Goal: Complete application form: Complete application form

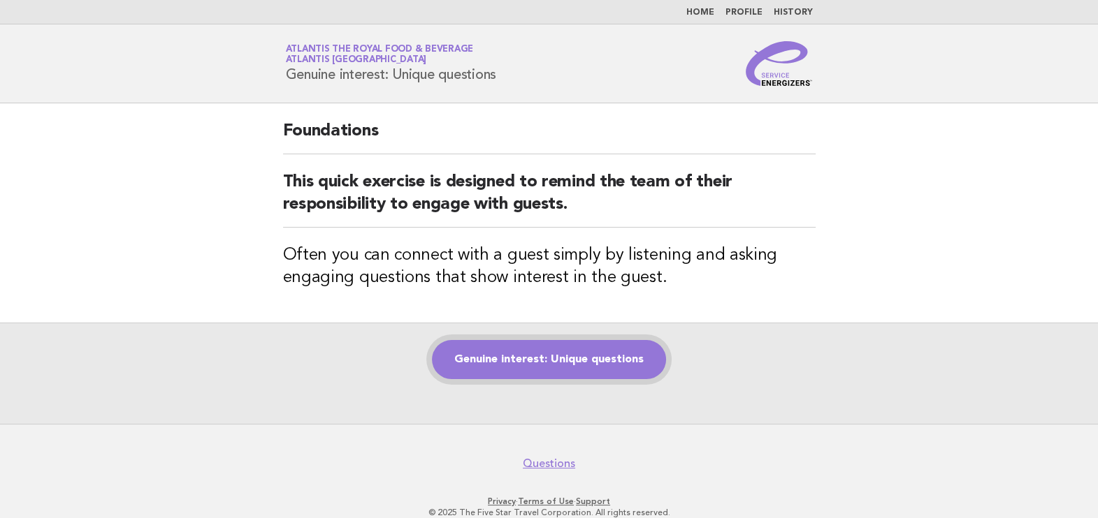
click at [623, 363] on link "Genuine interest: Unique questions" at bounding box center [549, 359] width 234 height 39
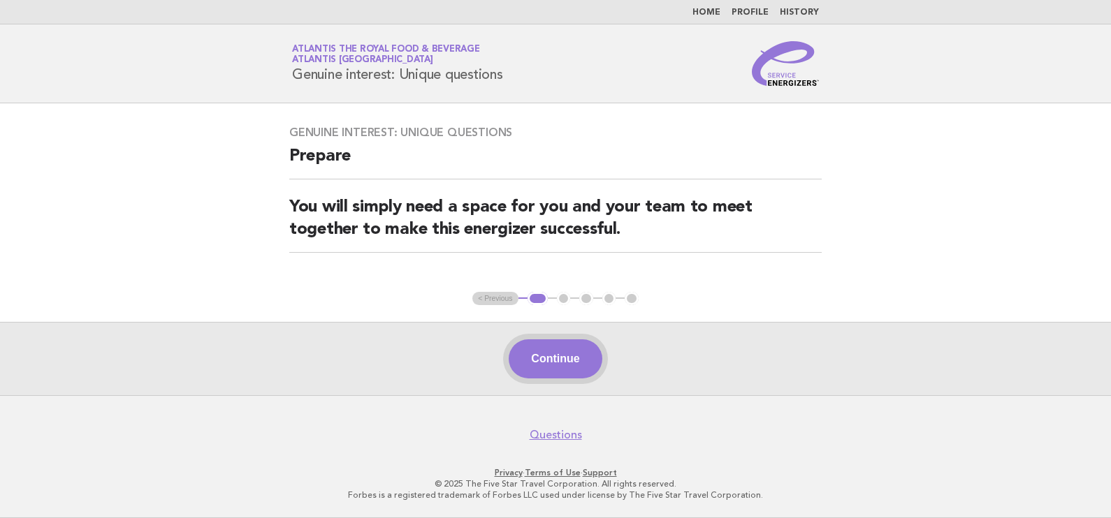
click at [583, 365] on button "Continue" at bounding box center [555, 359] width 93 height 39
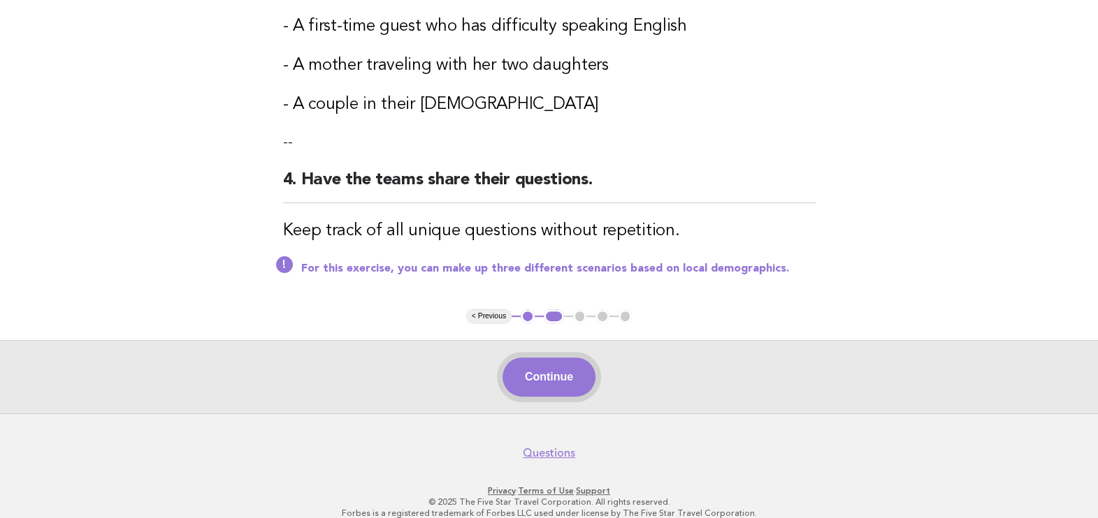
click at [516, 375] on button "Continue" at bounding box center [548, 377] width 93 height 39
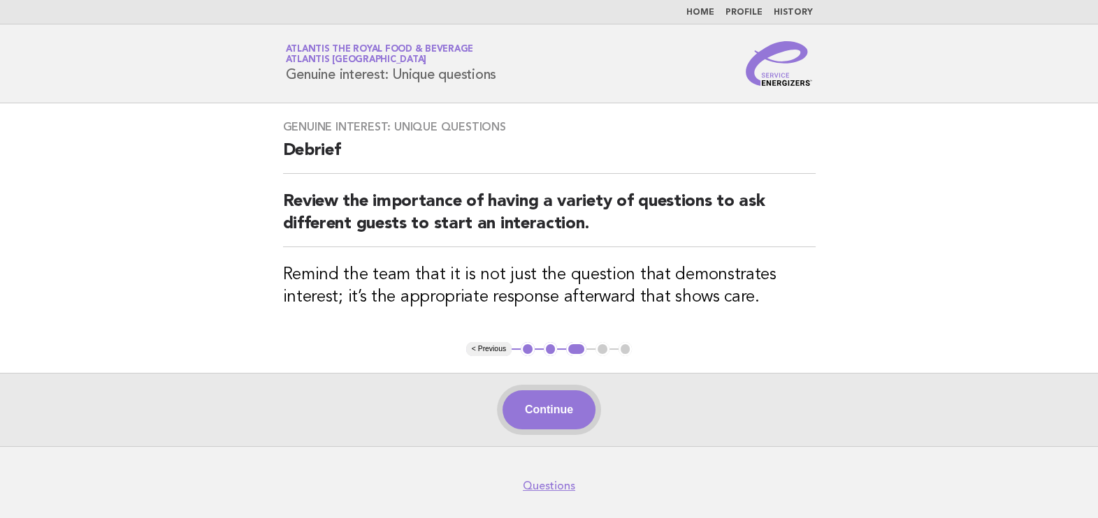
click at [541, 417] on button "Continue" at bounding box center [548, 410] width 93 height 39
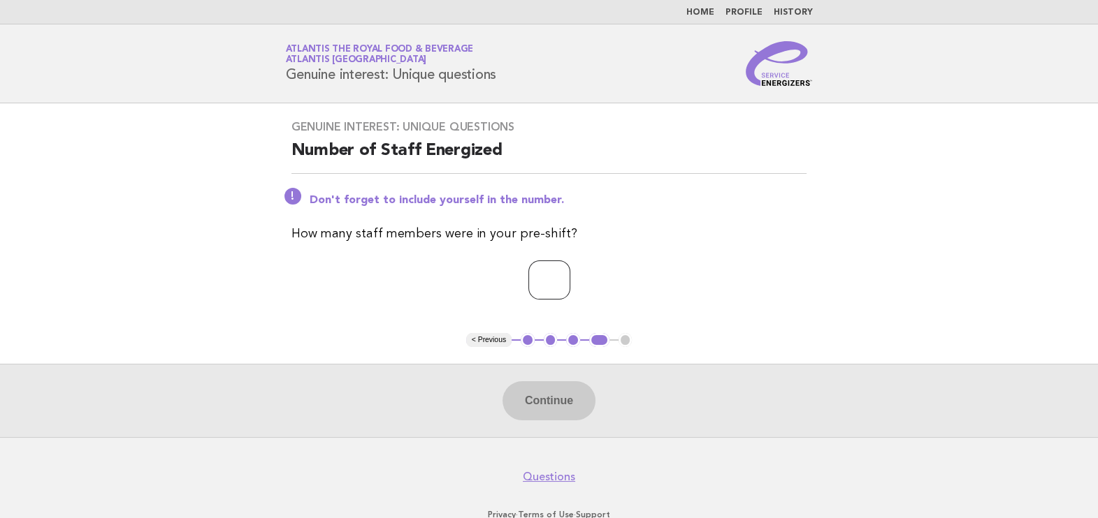
click at [559, 283] on input "number" at bounding box center [549, 280] width 42 height 39
type input "*"
click at [550, 404] on button "Continue" at bounding box center [548, 401] width 93 height 39
